Goal: Information Seeking & Learning: Learn about a topic

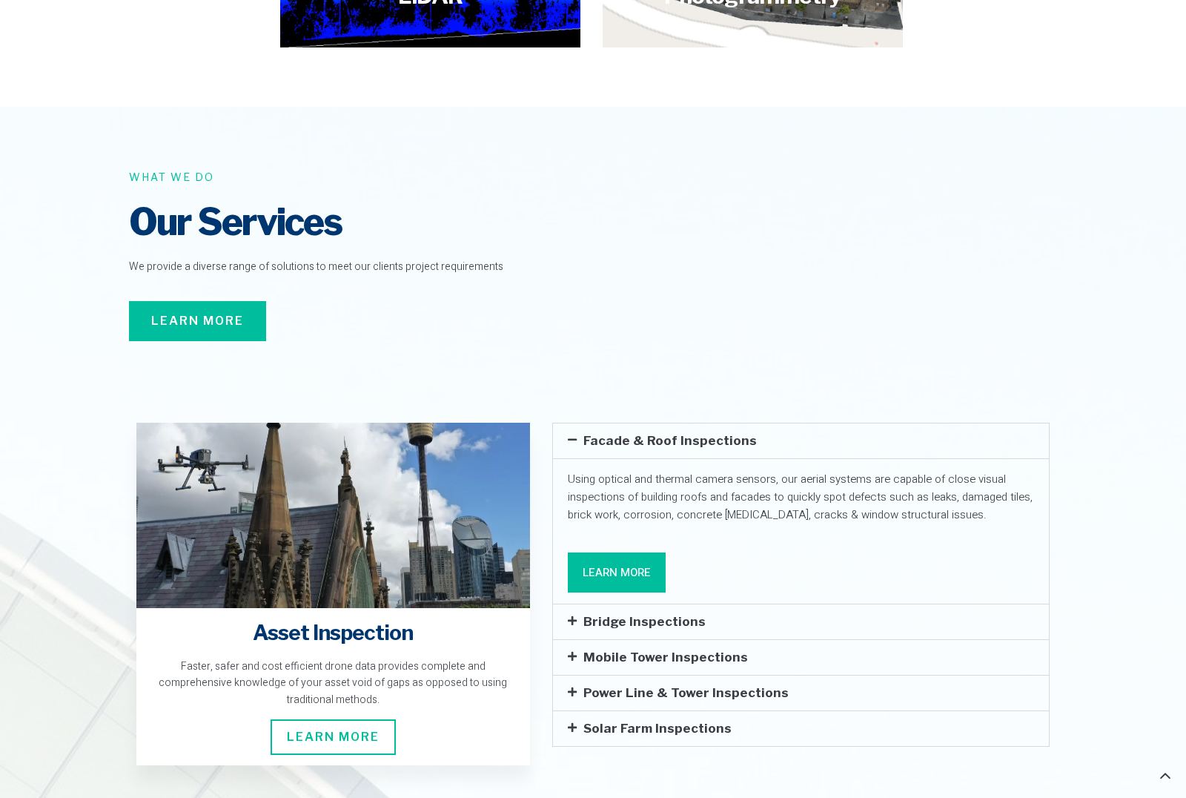
scroll to position [1958, 0]
click at [572, 615] on icon at bounding box center [572, 620] width 9 height 10
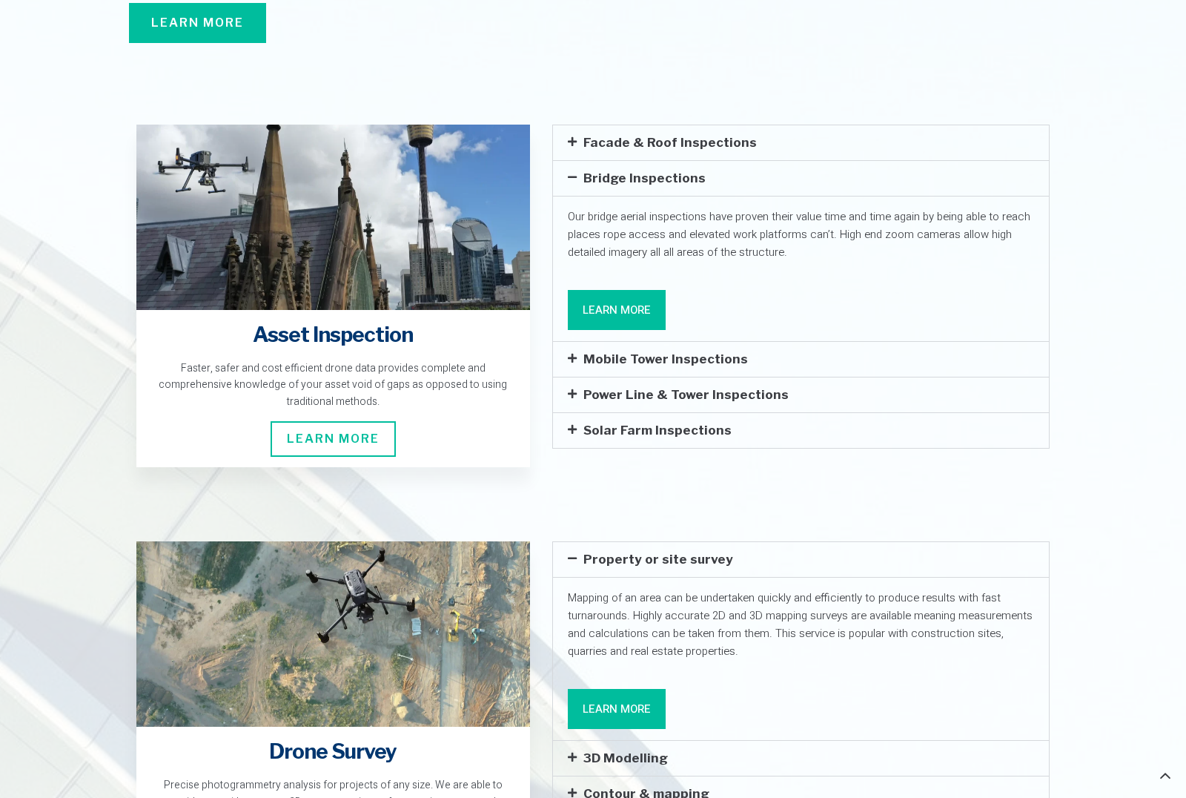
scroll to position [2255, 0]
click at [573, 378] on div "Power Line & Tower Inspections" at bounding box center [801, 395] width 496 height 35
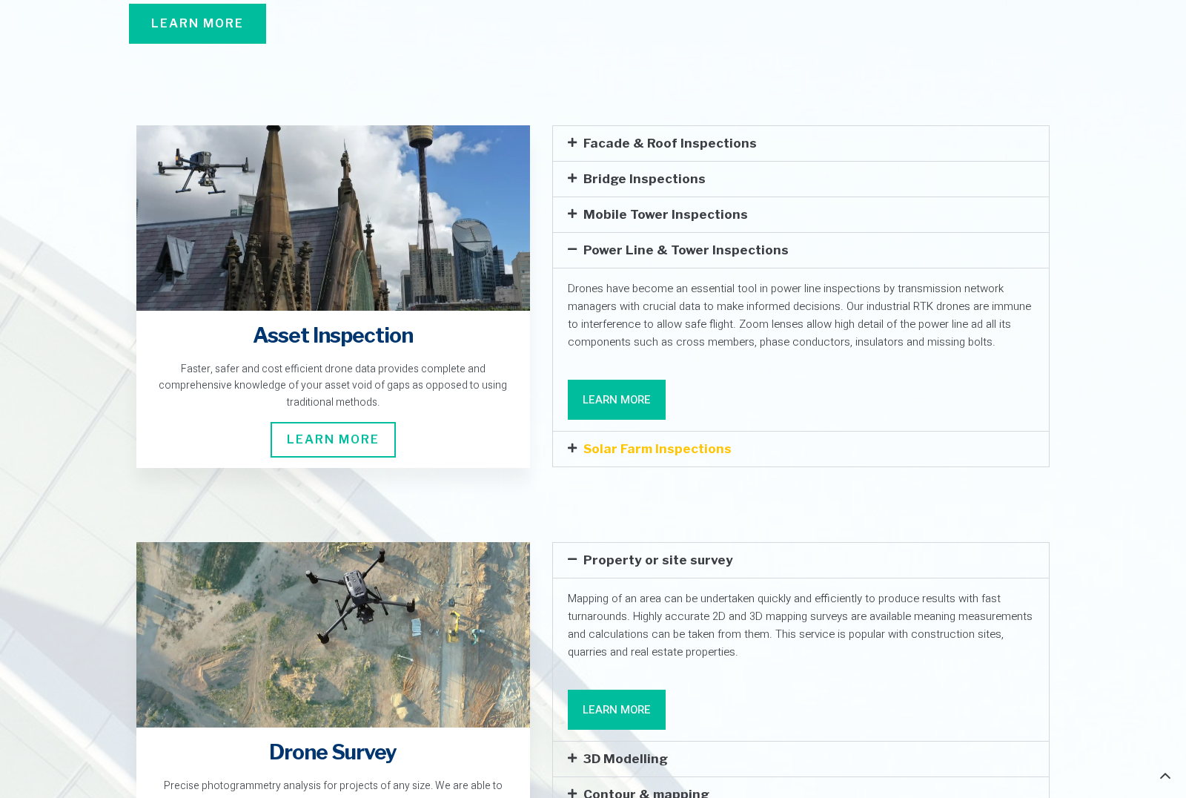
click at [610, 441] on link "Solar Farm Inspections" at bounding box center [657, 448] width 148 height 15
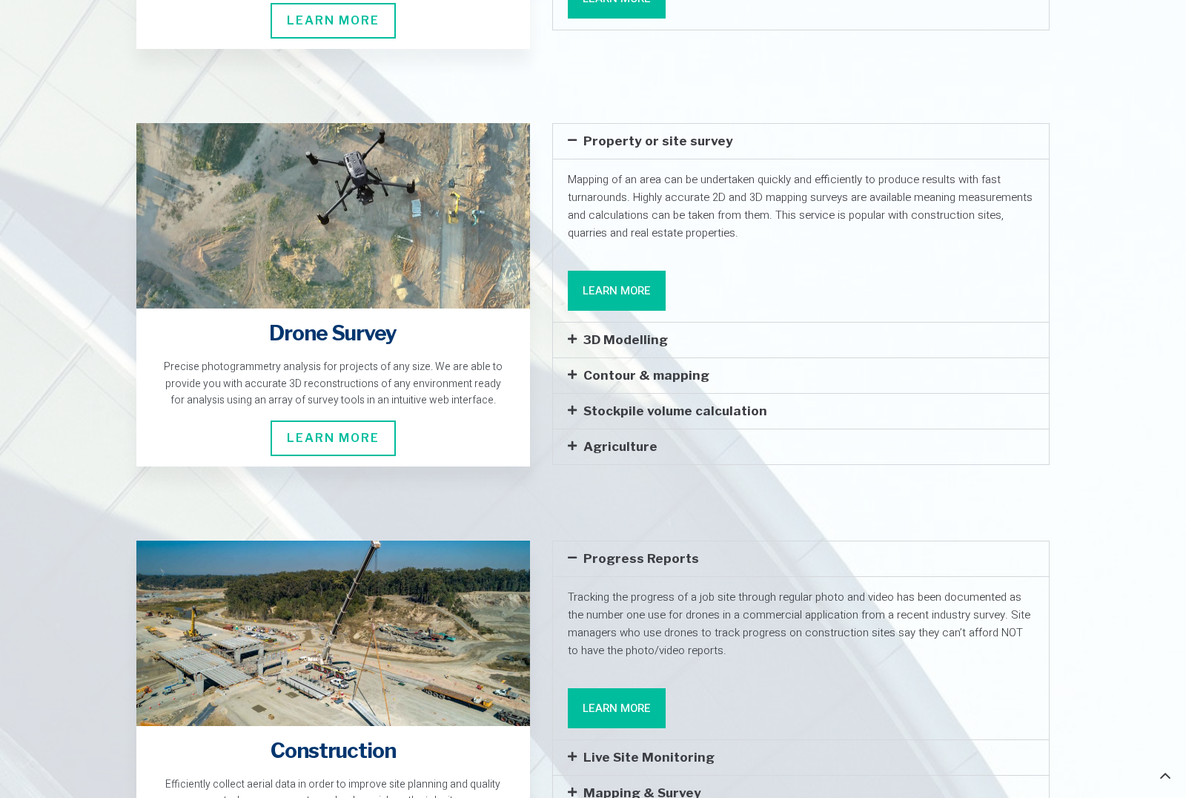
scroll to position [2681, 0]
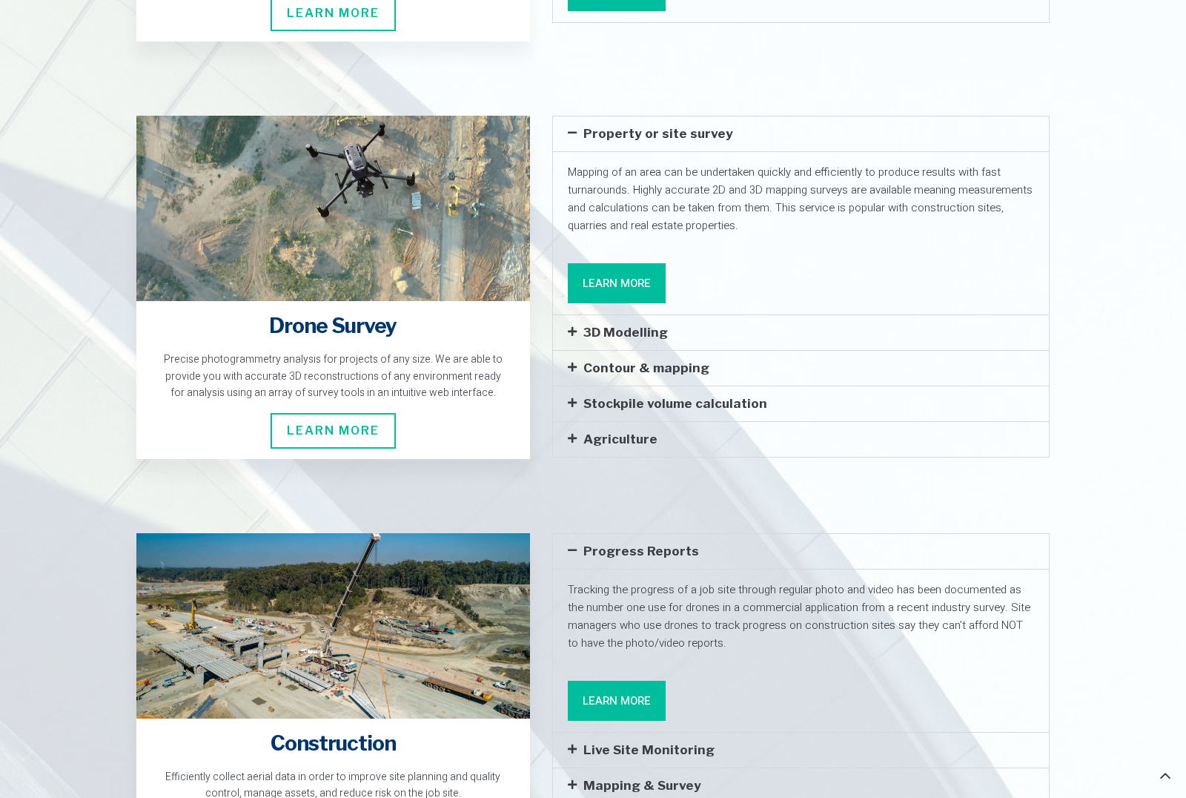
click at [572, 732] on div "Live Site Monitoring" at bounding box center [801, 749] width 496 height 35
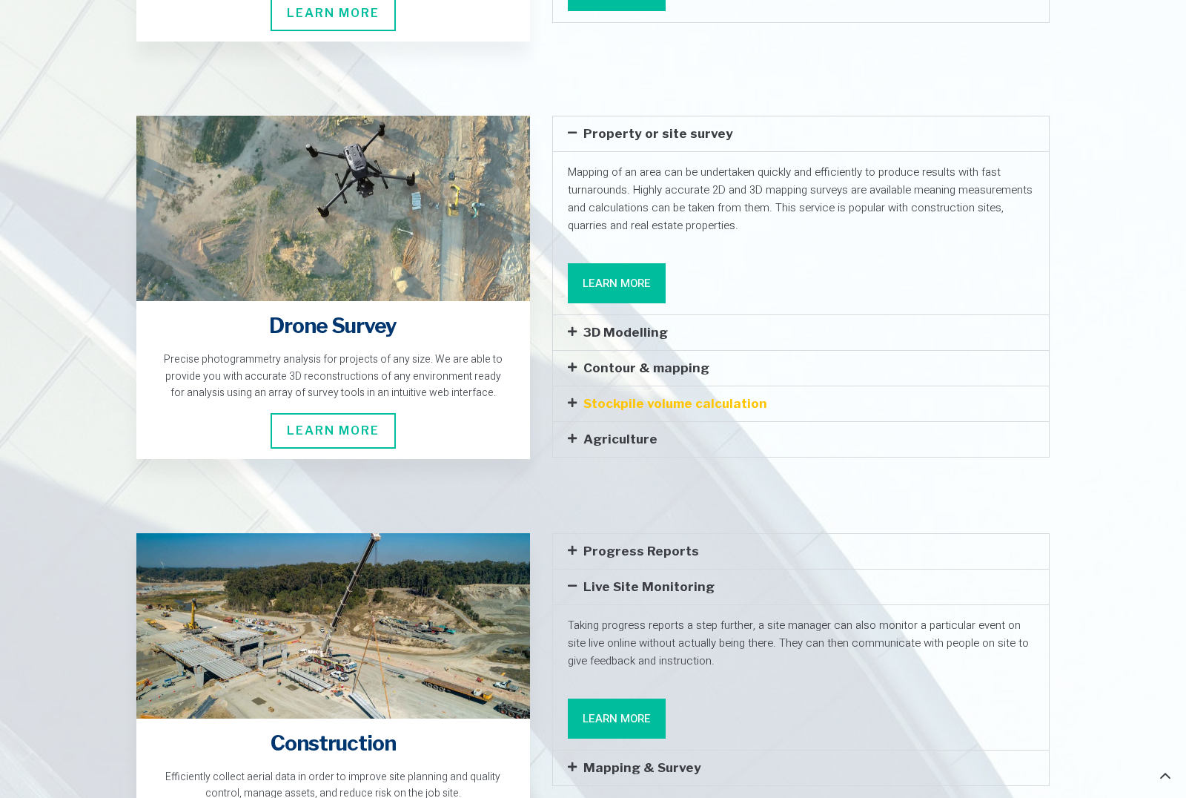
click at [622, 396] on link "Stockpile volume calculation" at bounding box center [675, 403] width 184 height 15
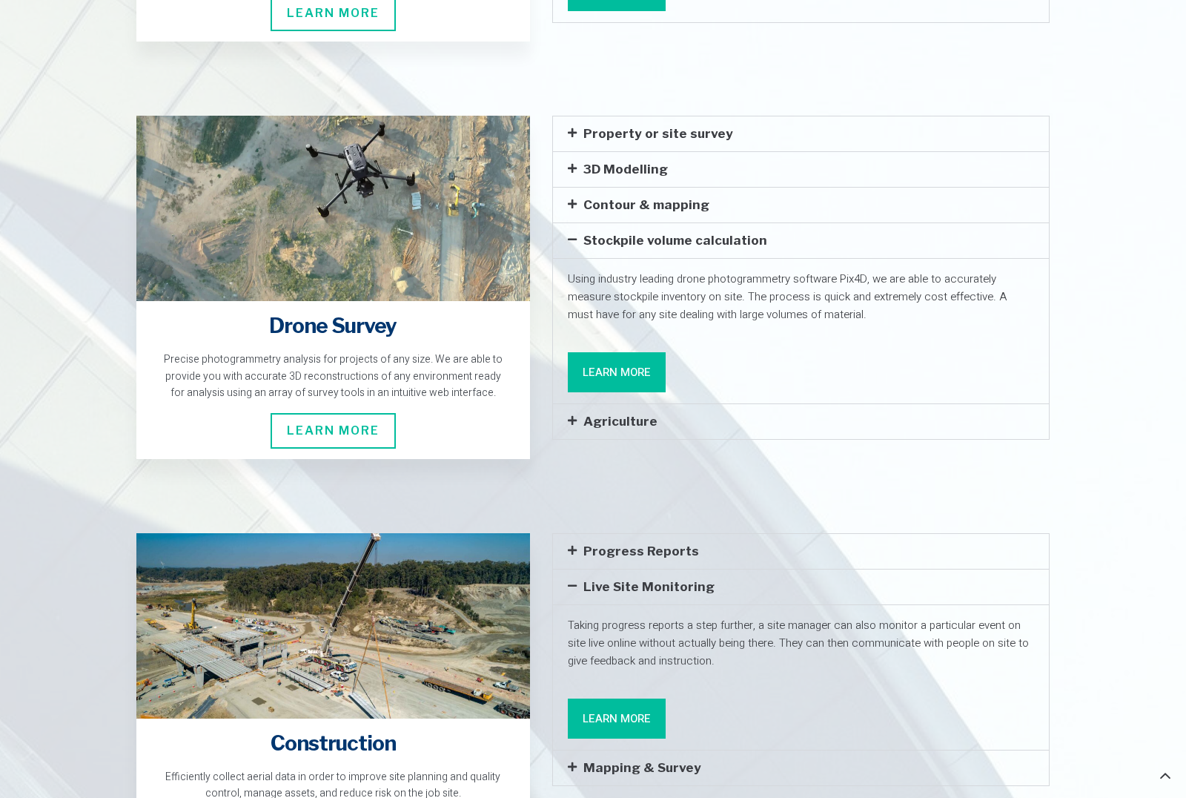
click at [629, 414] on link "Agriculture" at bounding box center [620, 421] width 74 height 15
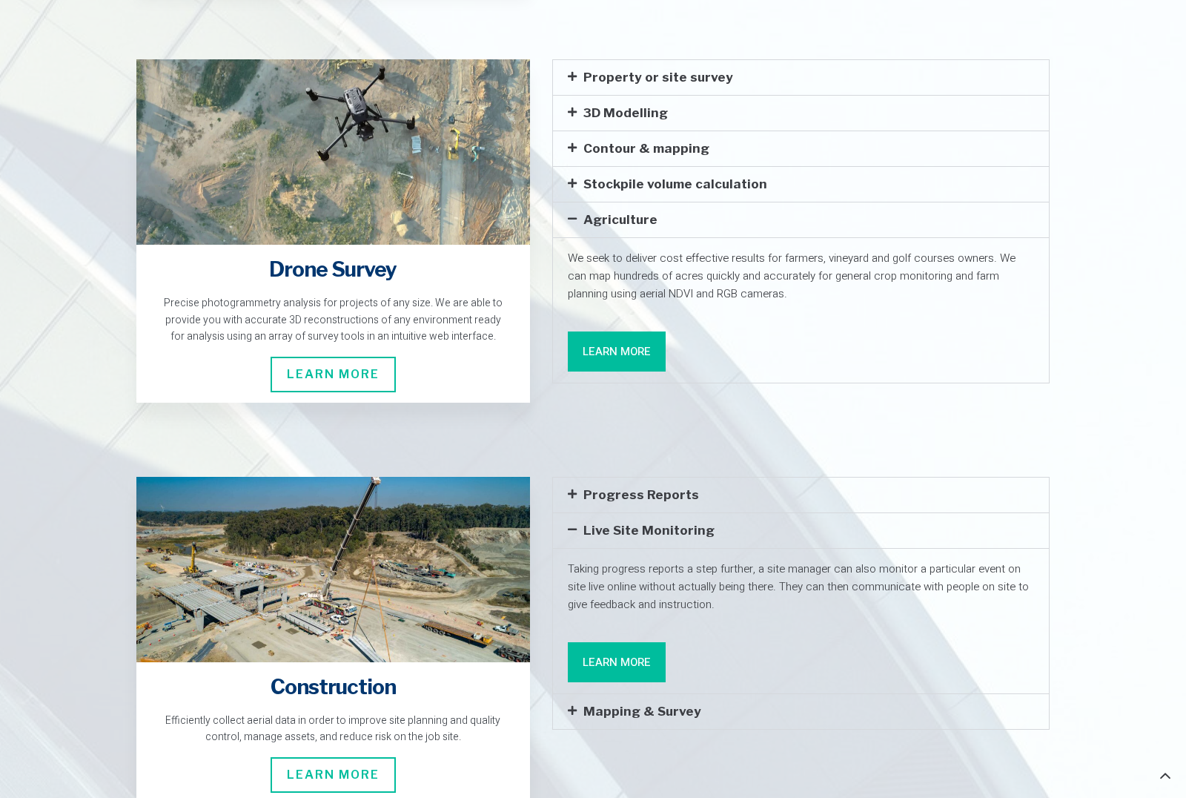
scroll to position [2745, 0]
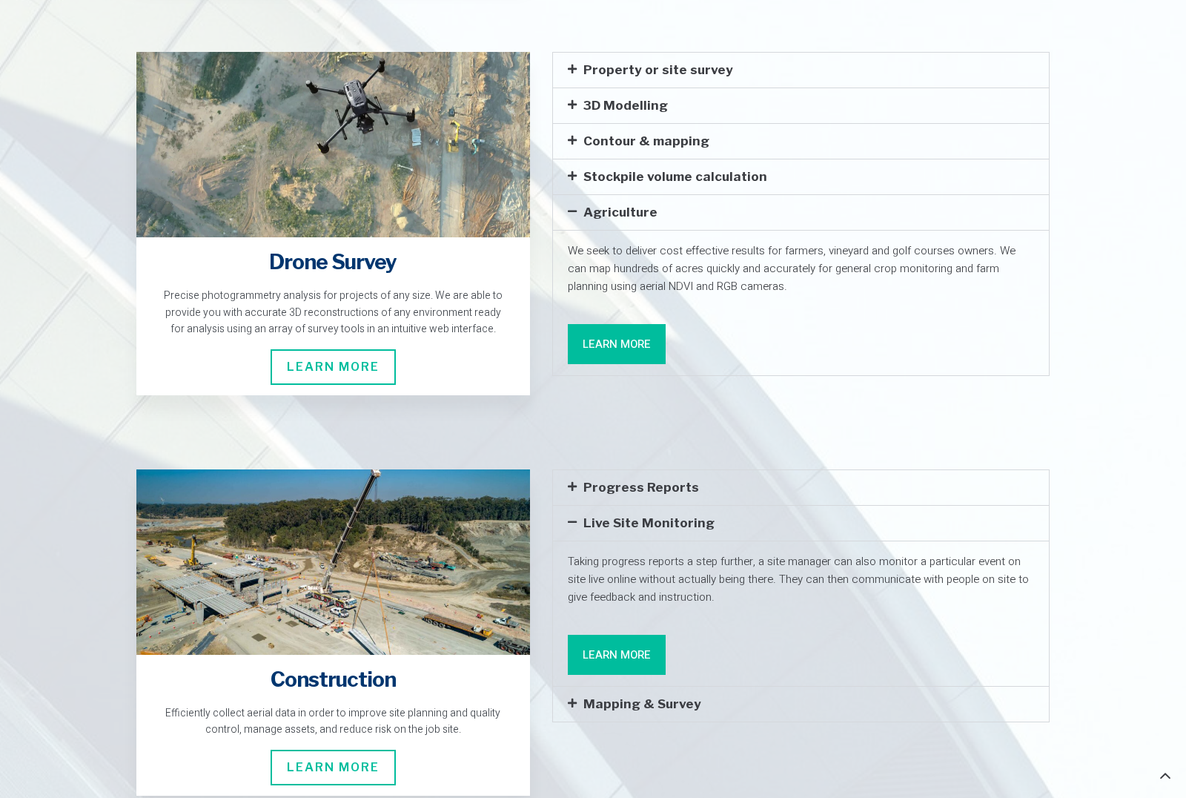
click at [704, 686] on div "Mapping & Survey" at bounding box center [801, 703] width 496 height 35
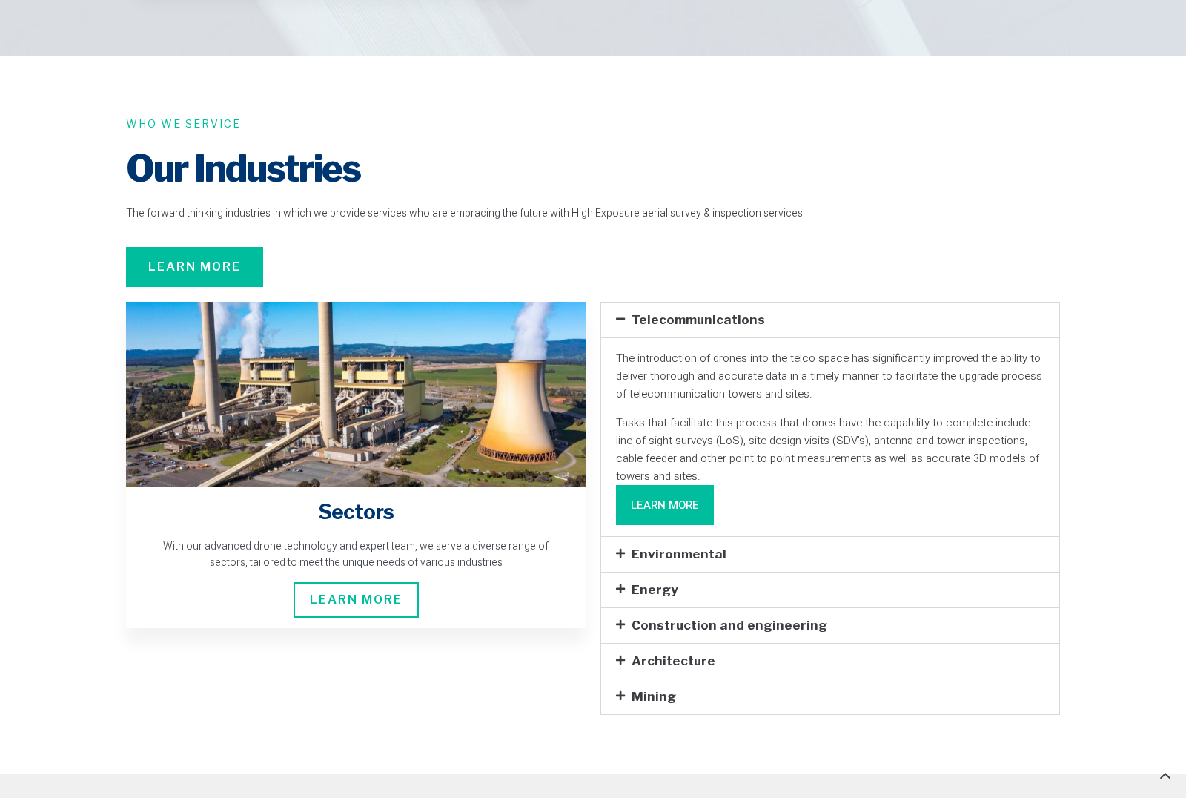
scroll to position [3972, 0]
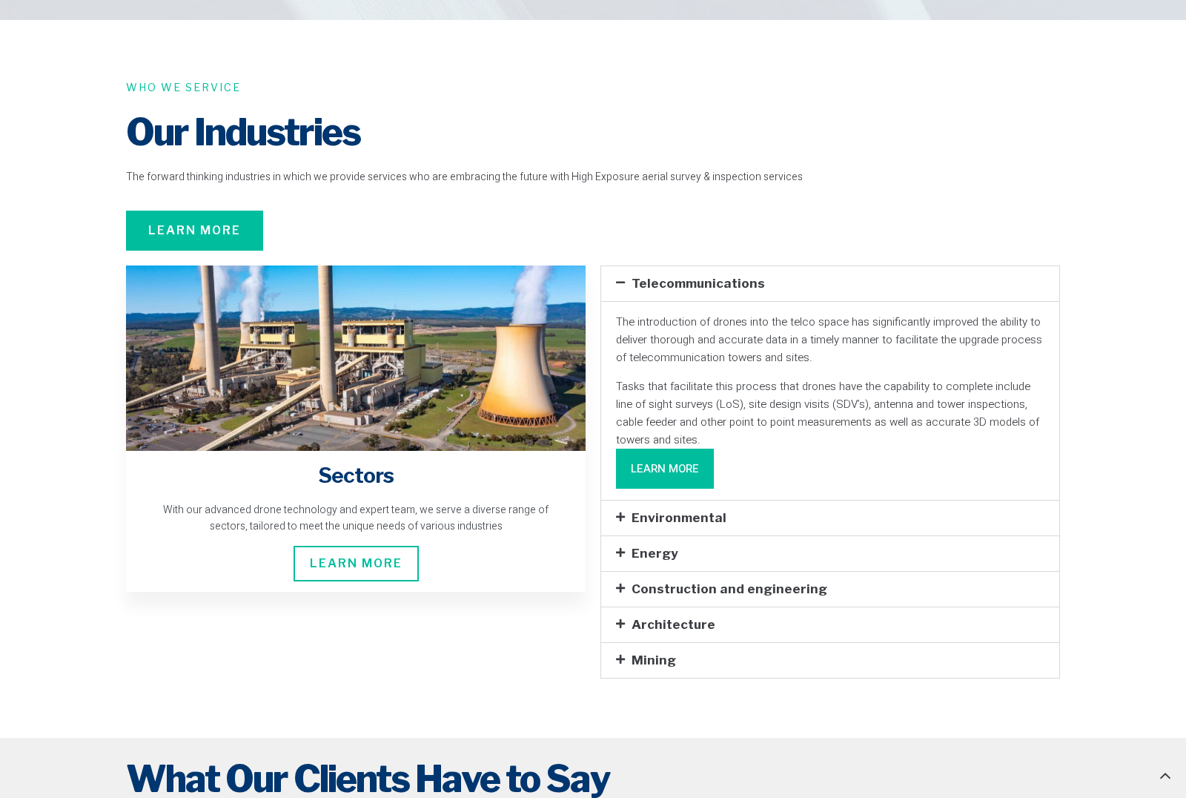
click at [782, 501] on div "Environmental" at bounding box center [830, 518] width 458 height 35
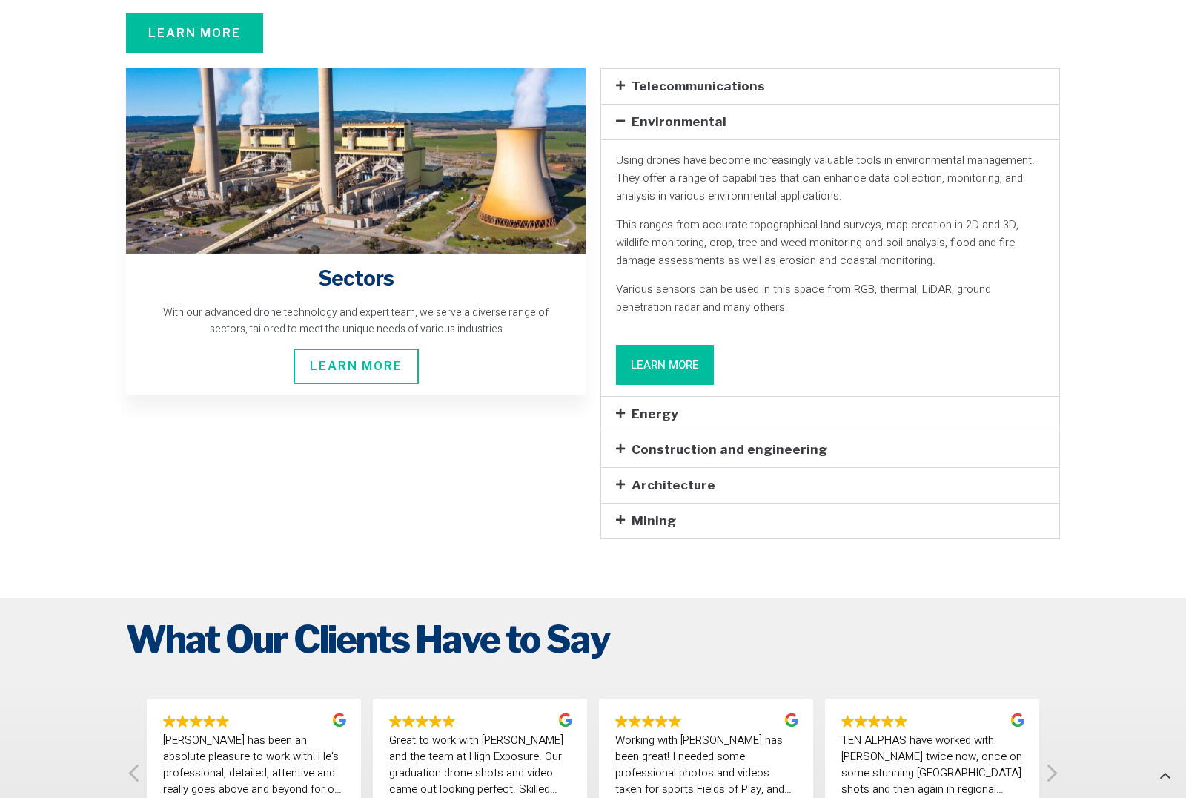
scroll to position [4204, 0]
click at [788, 397] on div "Energy" at bounding box center [830, 414] width 458 height 35
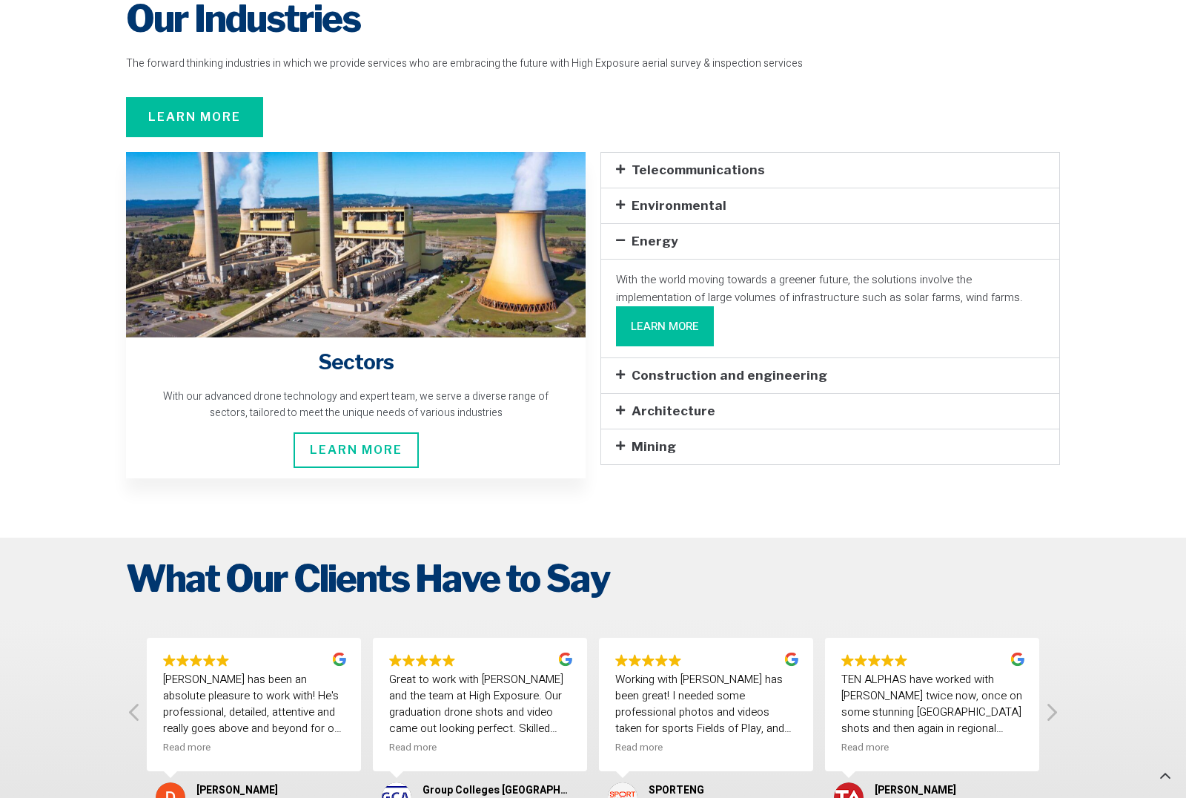
scroll to position [4119, 0]
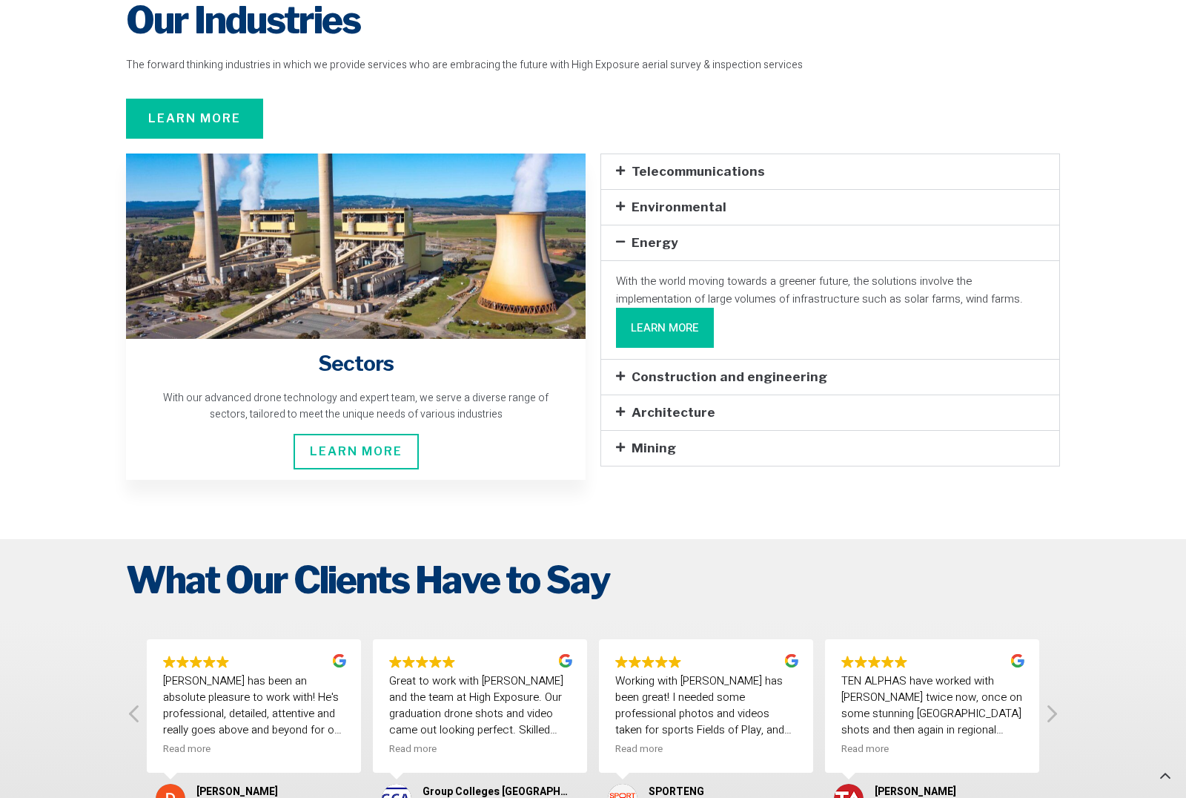
click at [778, 369] on link "Construction and engineering" at bounding box center [730, 376] width 196 height 15
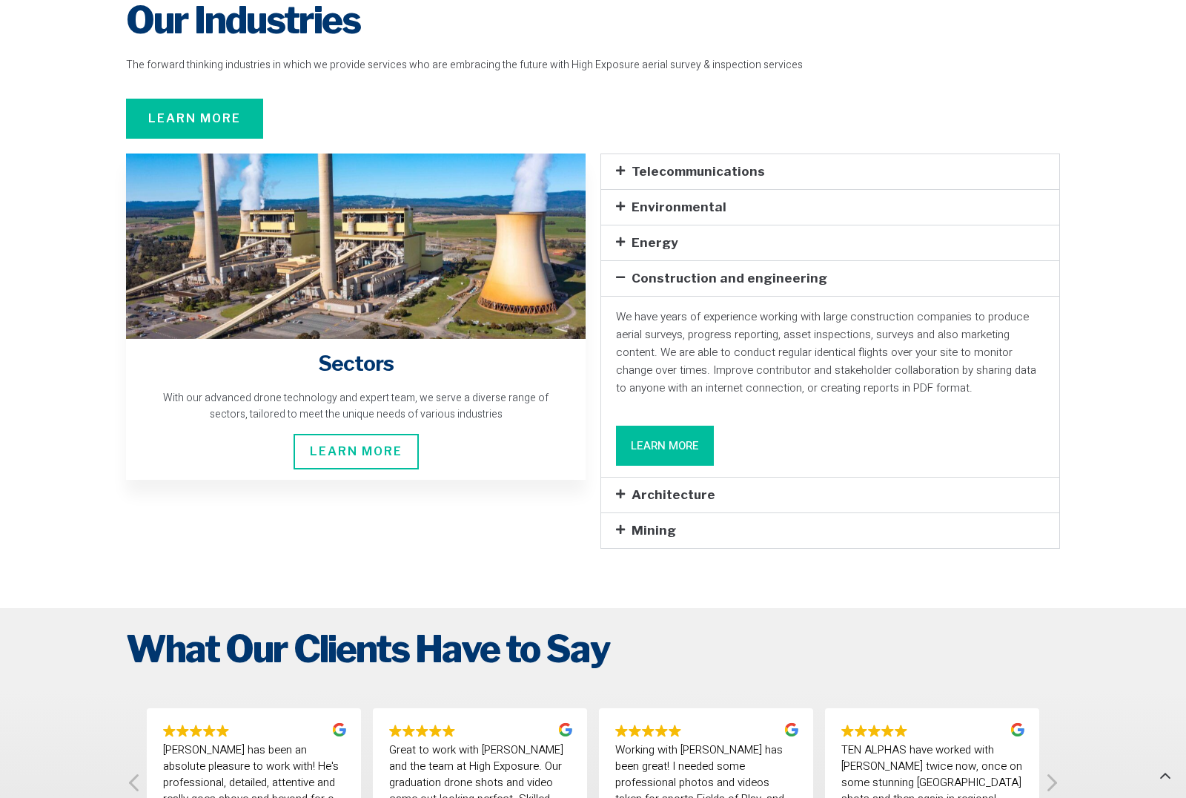
click at [792, 477] on div "Architecture" at bounding box center [830, 494] width 458 height 35
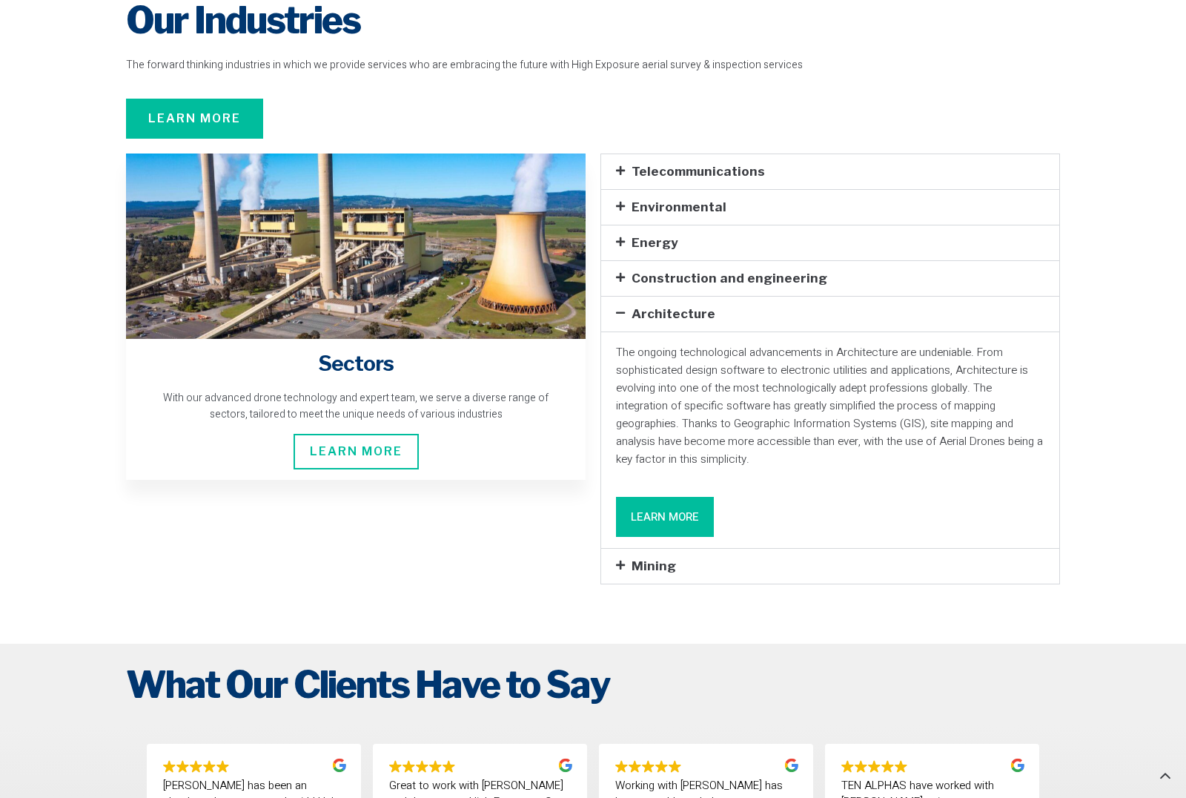
click at [778, 549] on div "Mining" at bounding box center [830, 566] width 458 height 35
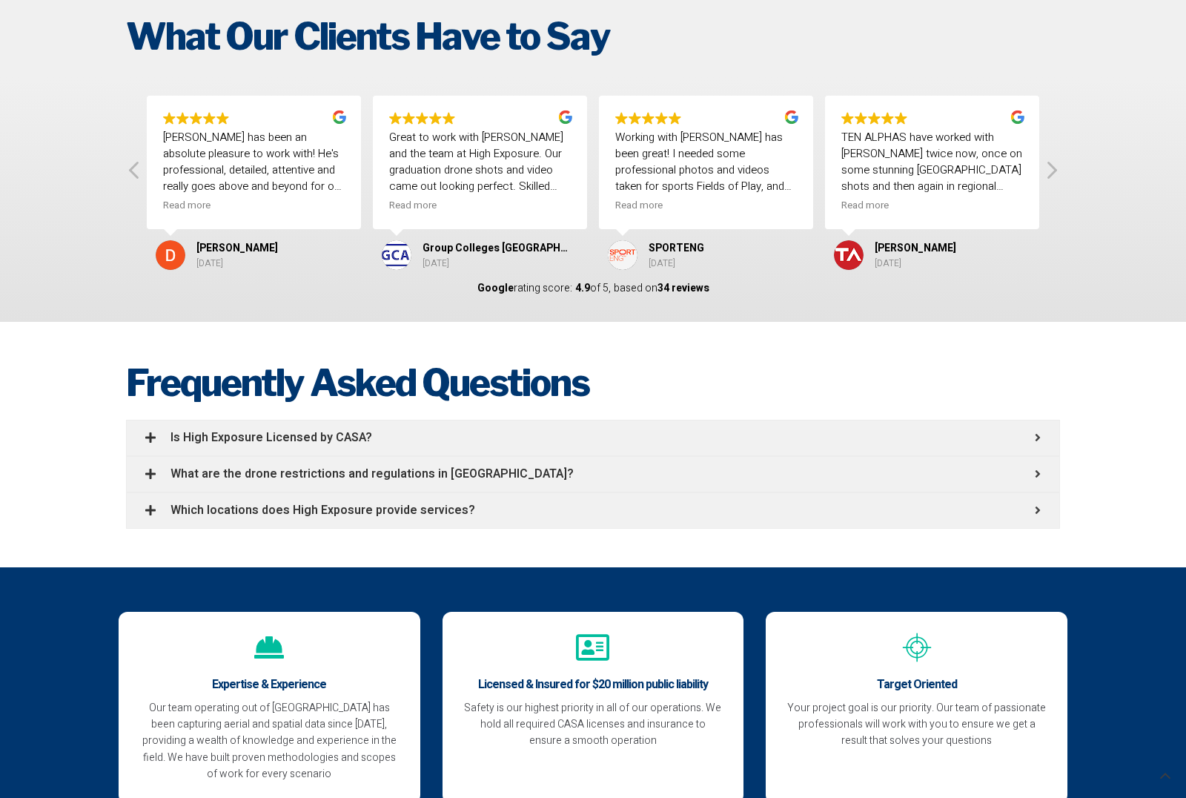
scroll to position [4798, 0]
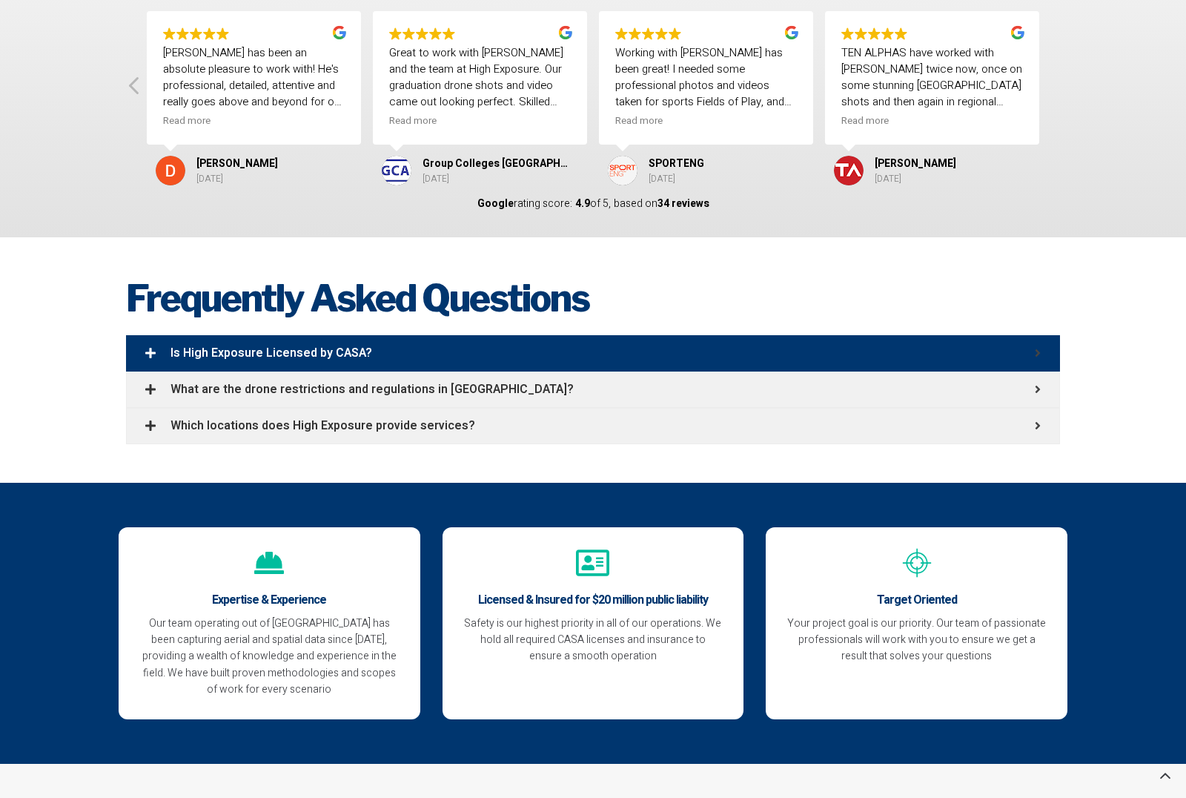
click at [537, 347] on span "Is High Exposure Licensed by CASA?" at bounding box center [603, 353] width 864 height 12
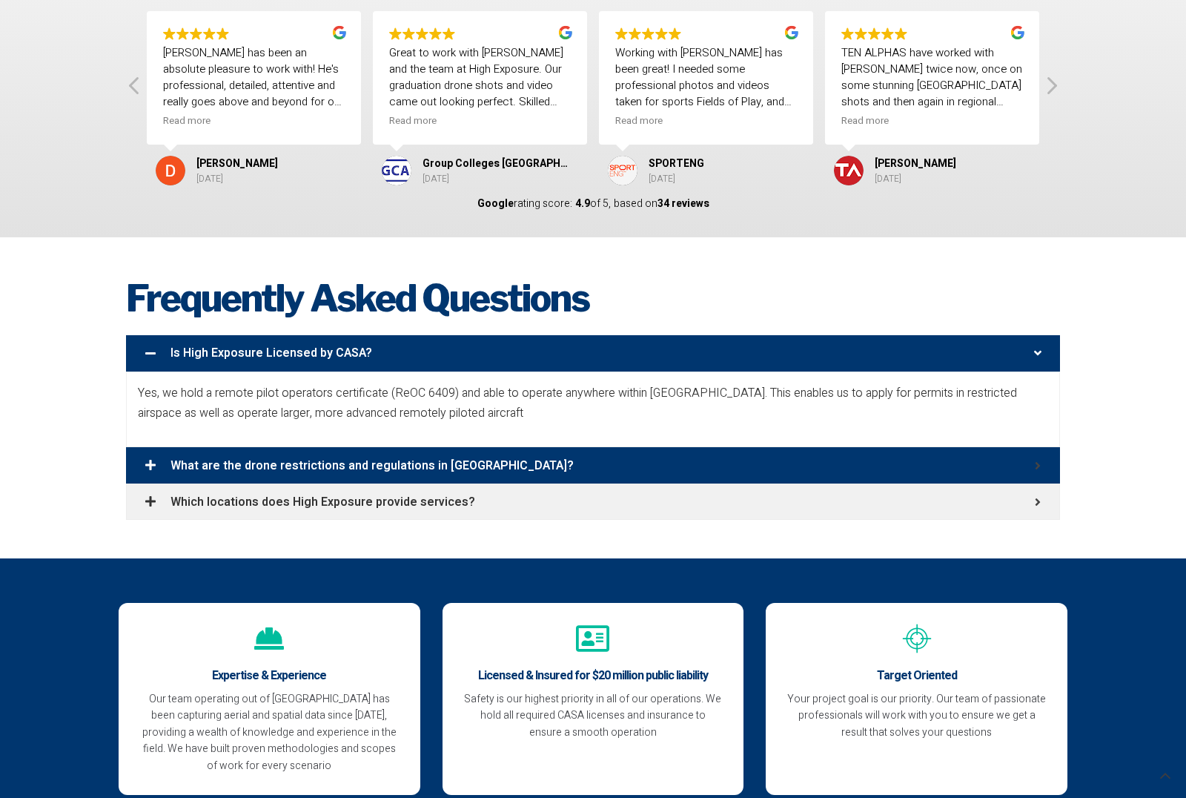
click at [621, 460] on span "What are the drone restrictions and regulations in [GEOGRAPHIC_DATA]?" at bounding box center [603, 466] width 864 height 12
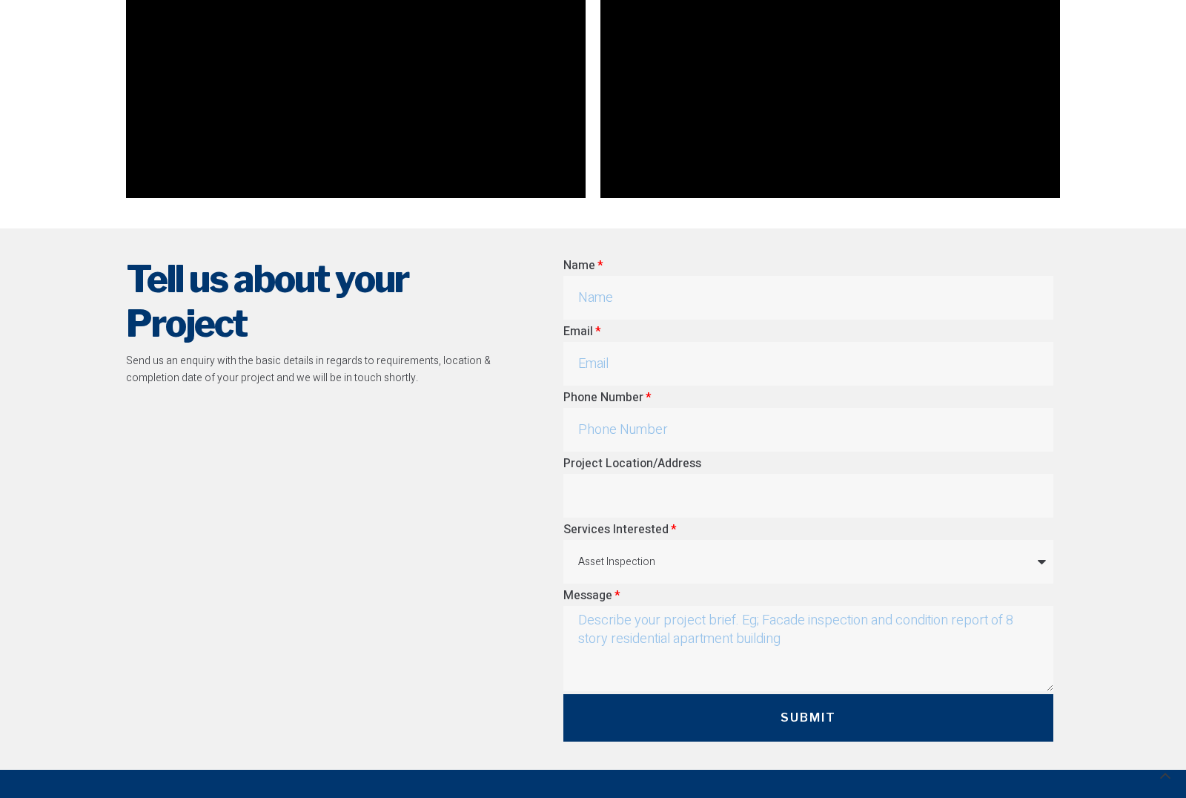
scroll to position [7356, 0]
click at [1019, 540] on select "Asset Inspection Aerial Mapping & Survey Construction Promotion & Events Other" at bounding box center [808, 562] width 491 height 44
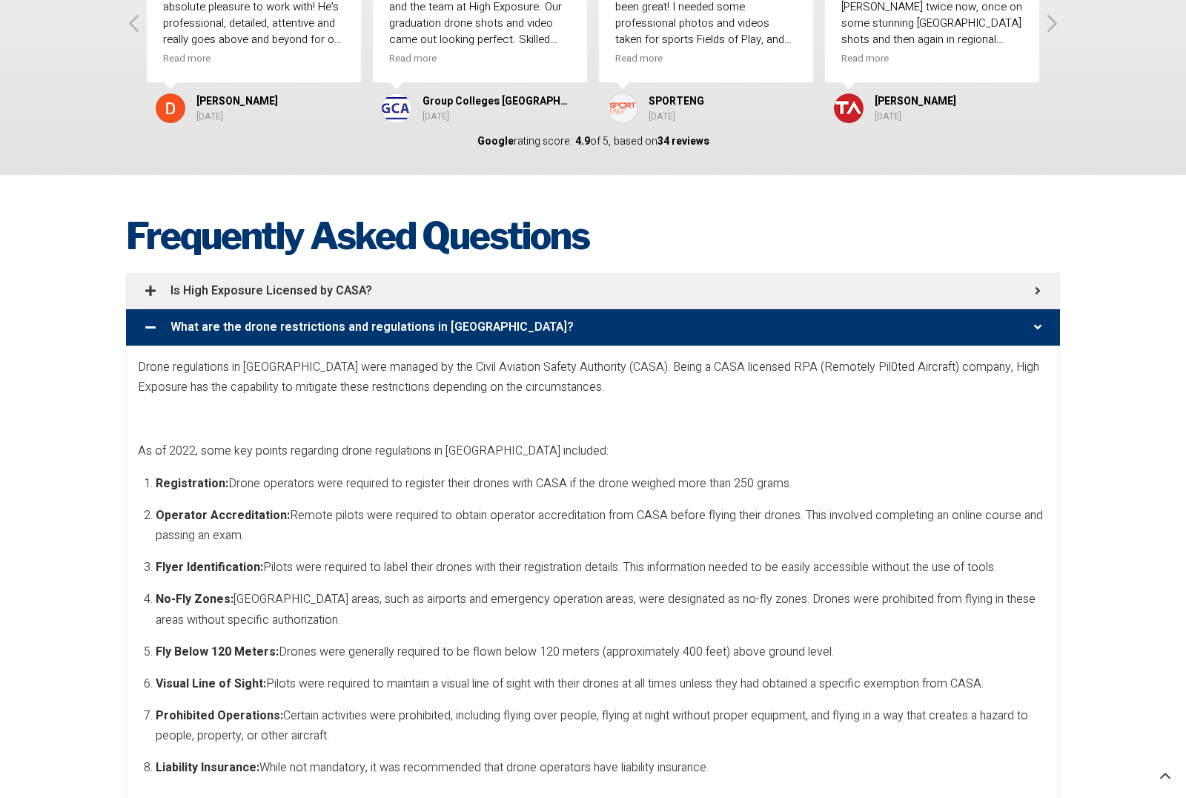
scroll to position [4858, 0]
